Goal: Transaction & Acquisition: Purchase product/service

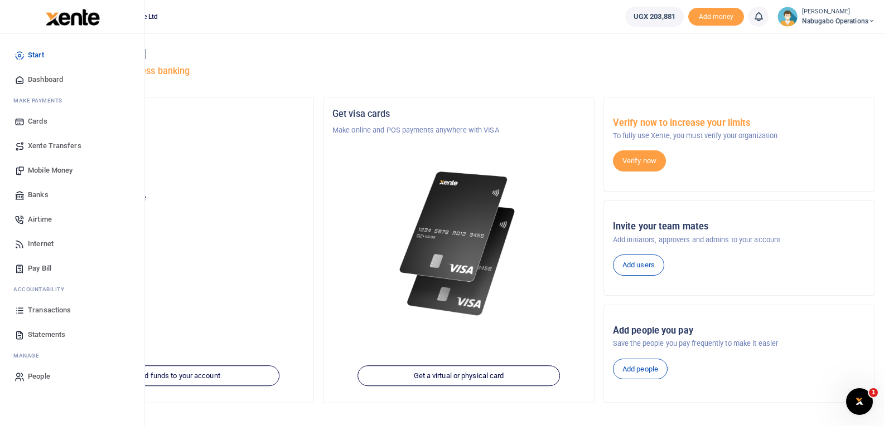
click at [36, 167] on span "Mobile Money" at bounding box center [50, 170] width 45 height 11
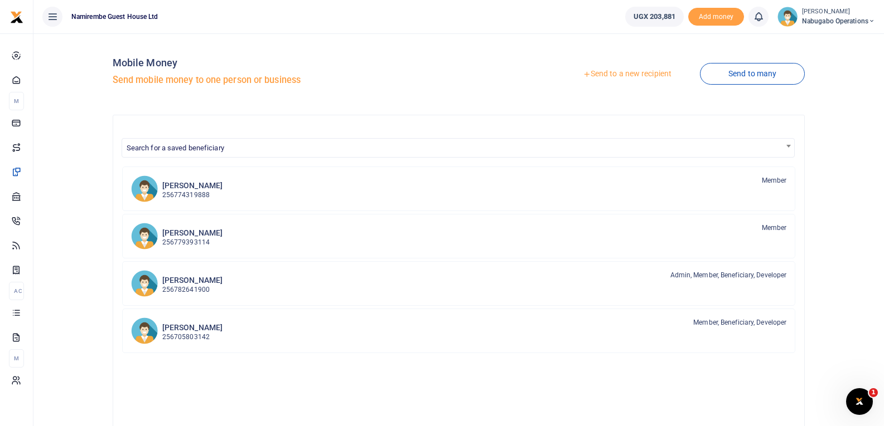
click at [627, 67] on link "Send to a new recipient" at bounding box center [626, 74] width 145 height 20
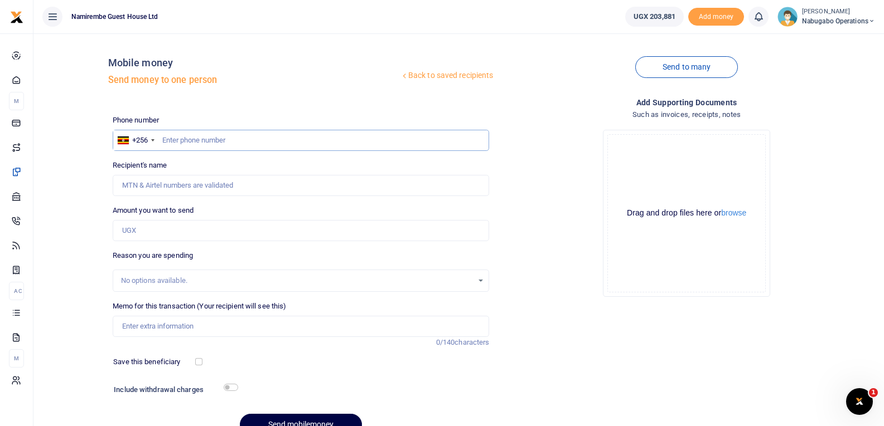
click at [166, 142] on input "text" at bounding box center [301, 140] width 377 height 21
type input "754569129"
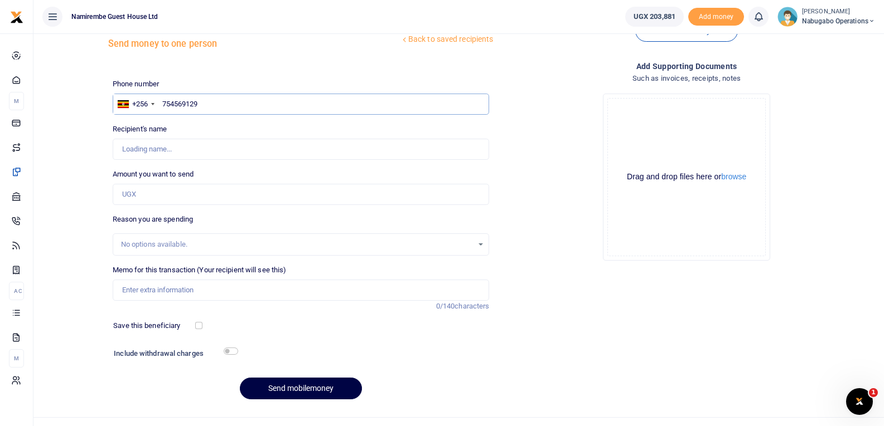
scroll to position [56, 0]
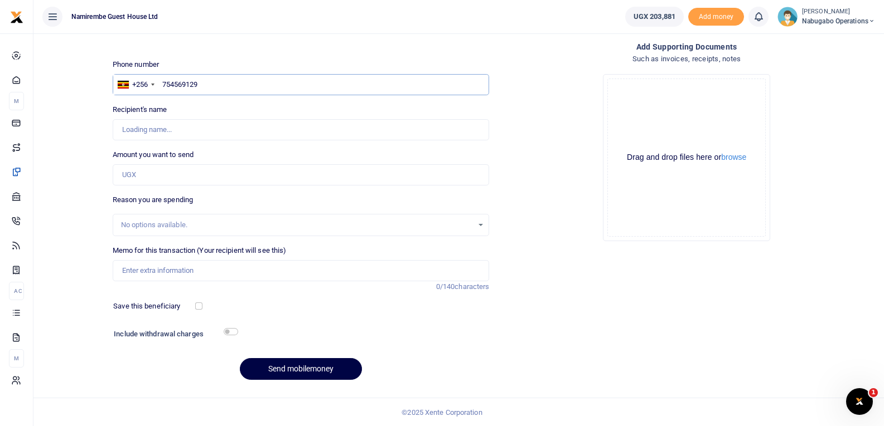
type input "[PERSON_NAME]"
type input "754569129"
click at [167, 272] on input "Memo for this transaction (Your recipient will see this)" at bounding box center [301, 270] width 377 height 21
type input "transport to bank money"
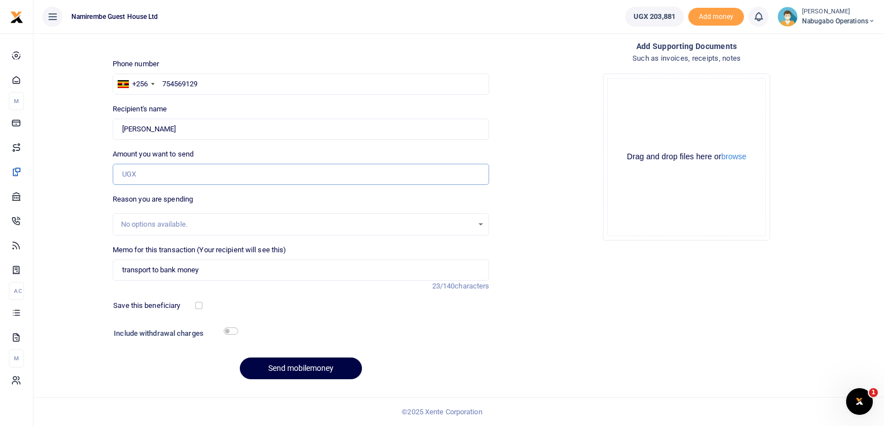
click at [151, 173] on input "Amount you want to send" at bounding box center [301, 174] width 377 height 21
type input "20,000"
click at [230, 332] on input "checkbox" at bounding box center [231, 331] width 14 height 7
checkbox input "true"
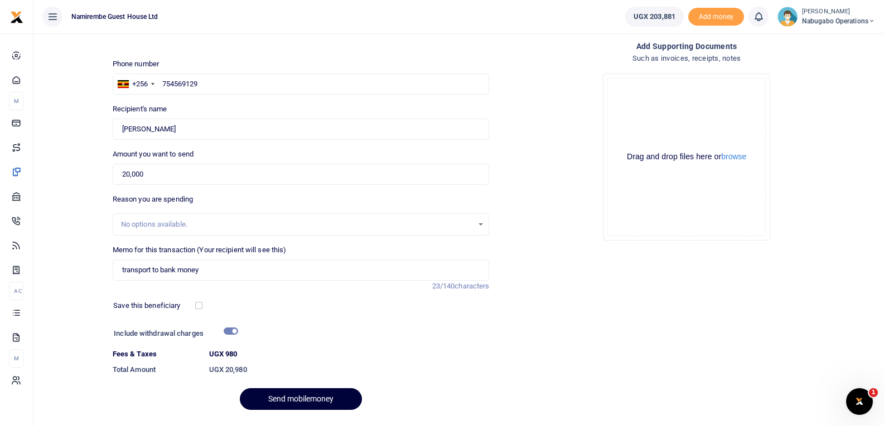
click at [302, 399] on button "Send mobilemoney" at bounding box center [301, 400] width 122 height 22
